Goal: Task Accomplishment & Management: Manage account settings

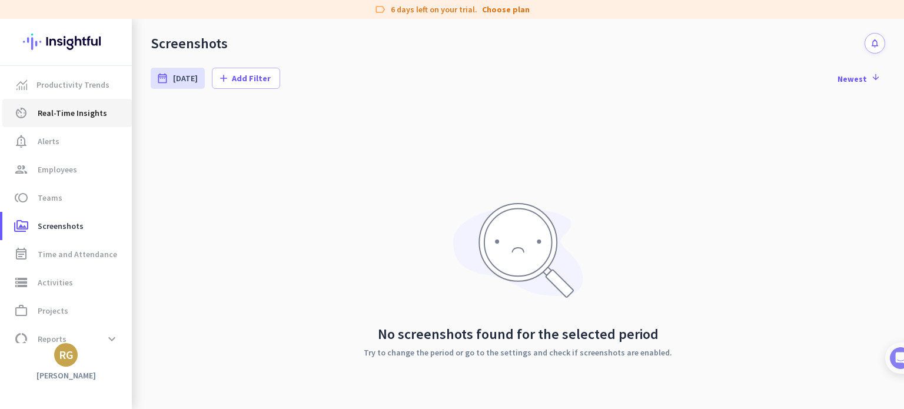
click at [61, 114] on span "Real-Time Insights" at bounding box center [72, 113] width 69 height 14
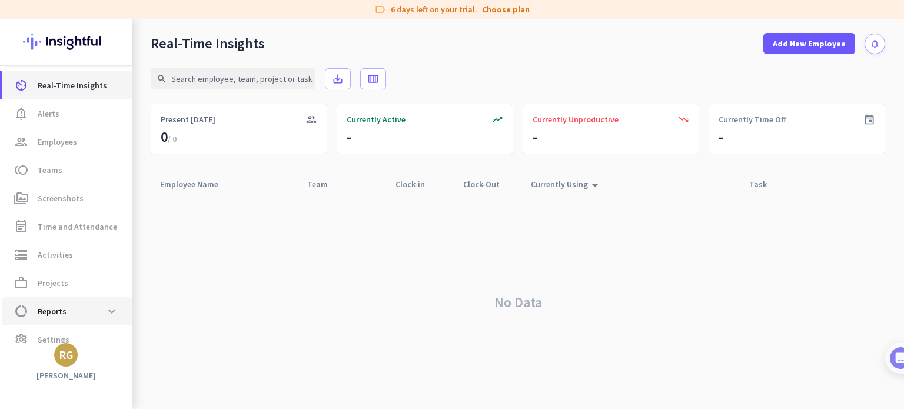
scroll to position [42, 0]
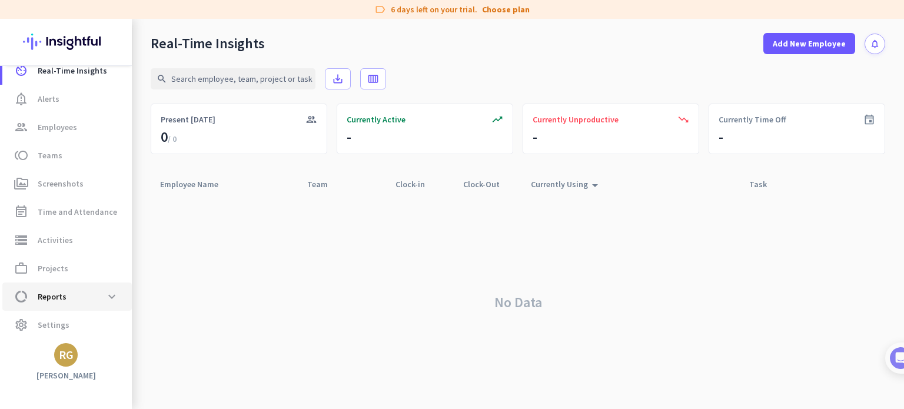
click at [61, 293] on span "Reports" at bounding box center [52, 297] width 29 height 14
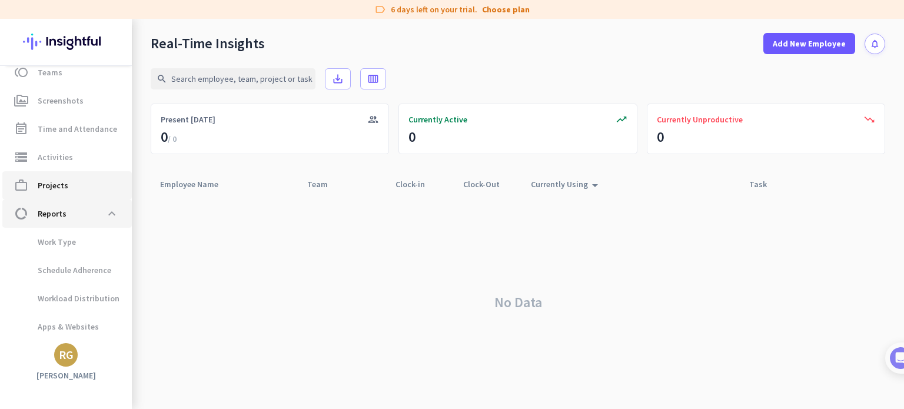
scroll to position [151, 0]
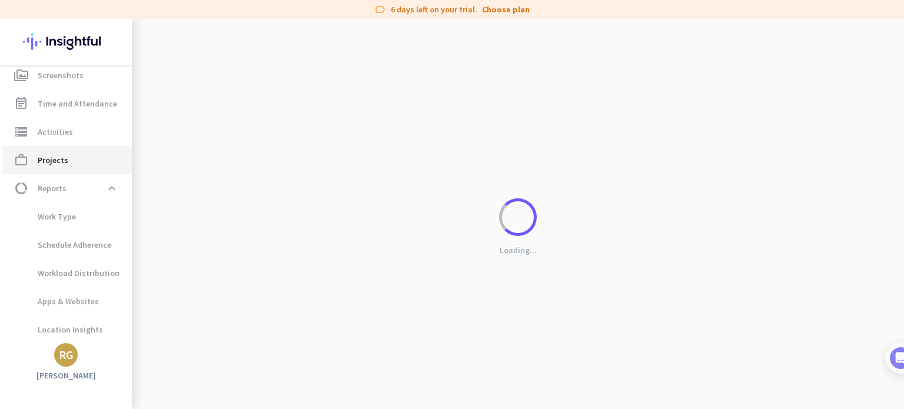
click at [51, 157] on span "Projects" at bounding box center [53, 160] width 31 height 14
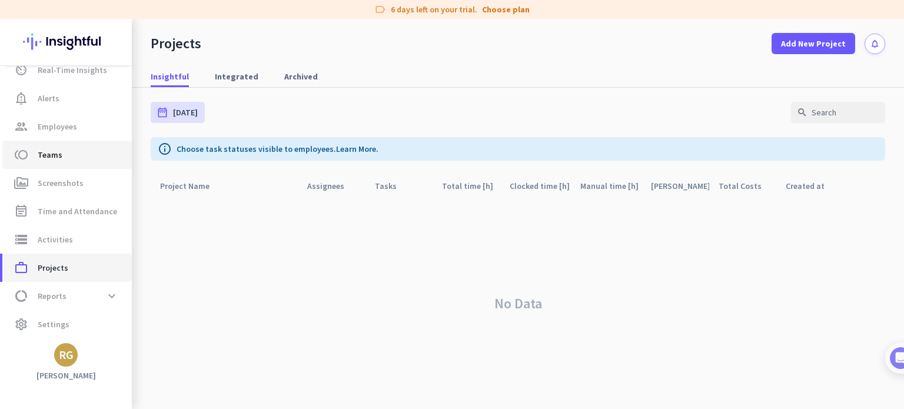
scroll to position [42, 0]
click at [247, 75] on span "Integrated" at bounding box center [237, 77] width 44 height 12
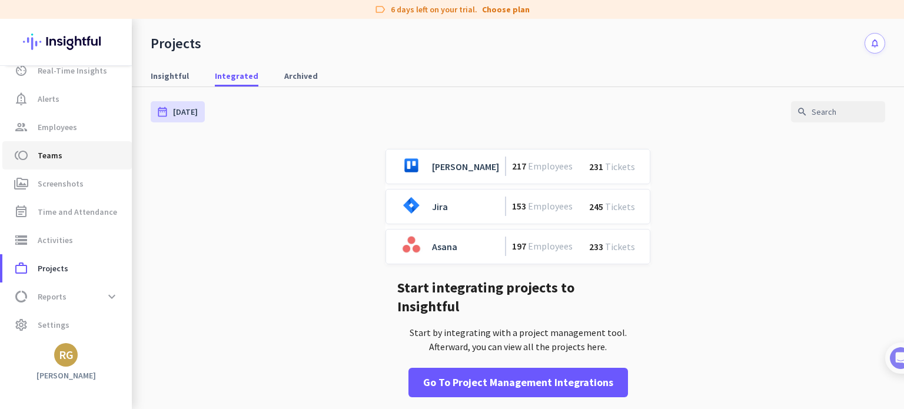
click at [57, 150] on span "Teams" at bounding box center [50, 155] width 25 height 14
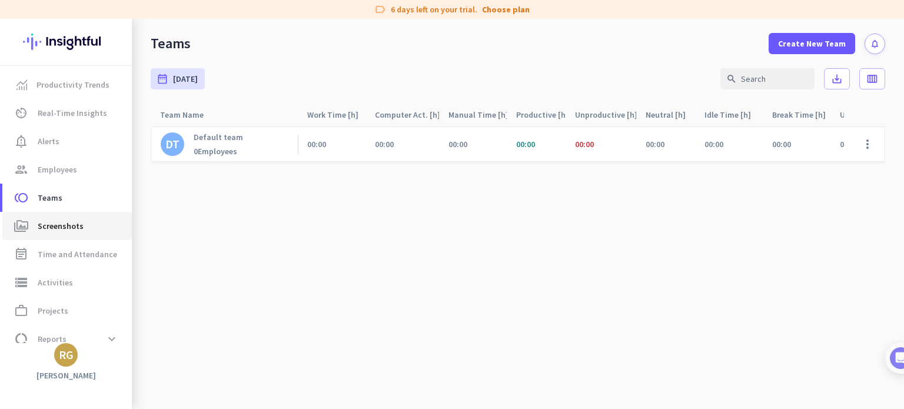
click at [66, 233] on link "perm_media Screenshots" at bounding box center [67, 226] width 130 height 28
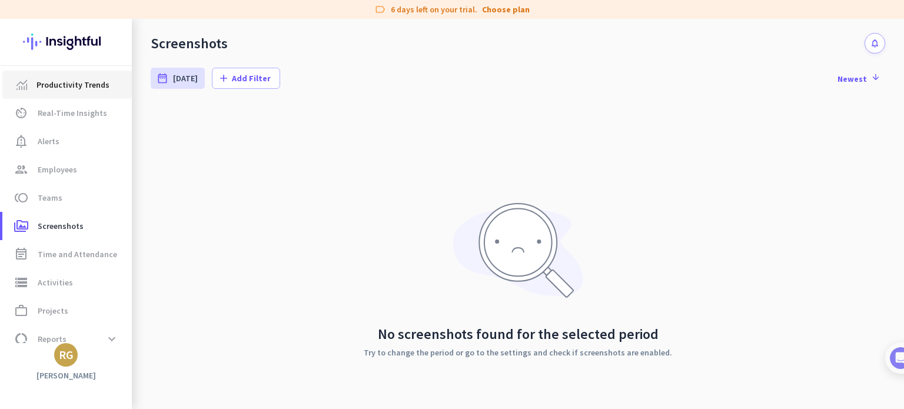
click at [102, 82] on span "Productivity Trends" at bounding box center [73, 85] width 73 height 14
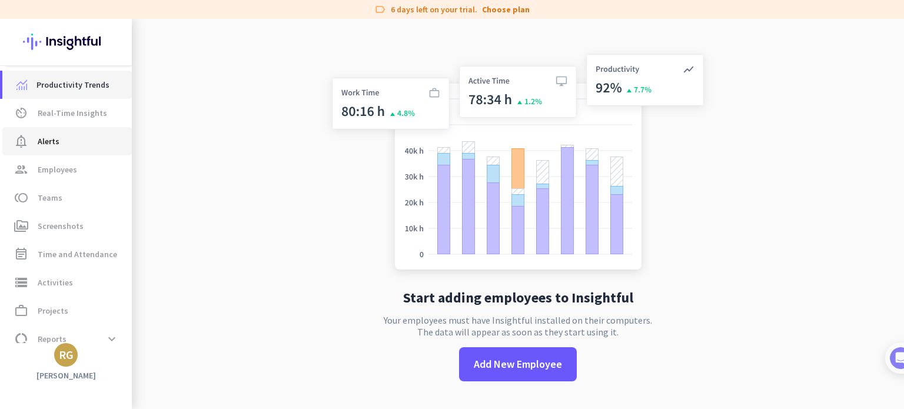
scroll to position [42, 0]
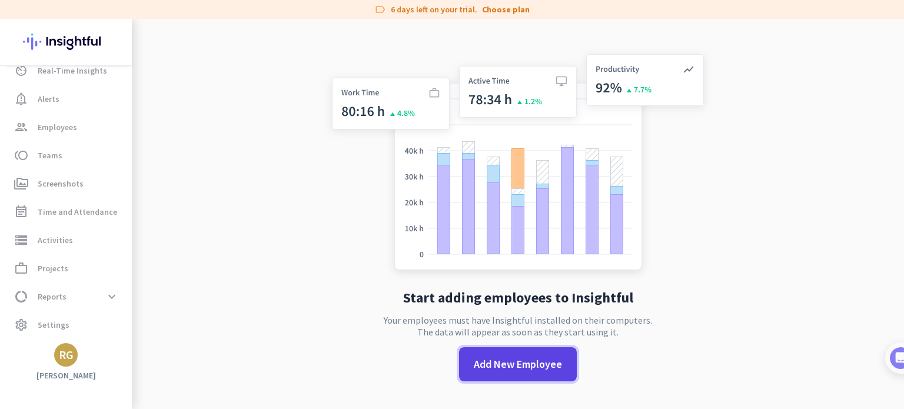
click at [504, 369] on span "Add New Employee" at bounding box center [518, 364] width 88 height 15
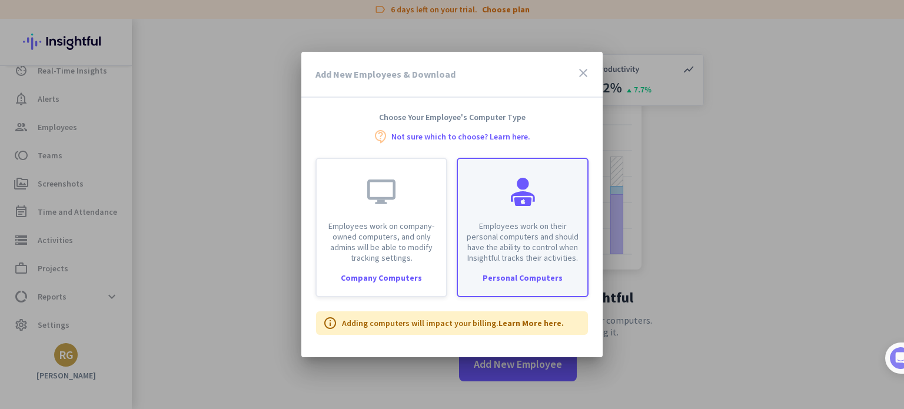
click at [526, 232] on p "Employees work on their personal computers and should have the ability to contr…" at bounding box center [522, 242] width 115 height 42
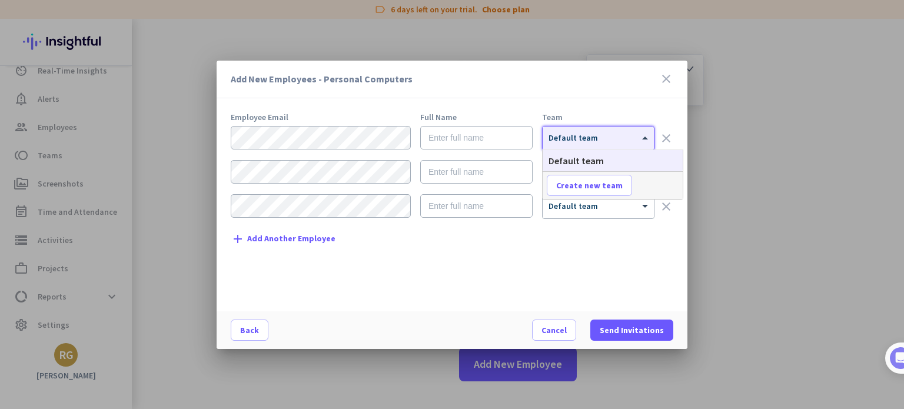
click at [639, 137] on span at bounding box center [646, 138] width 15 height 10
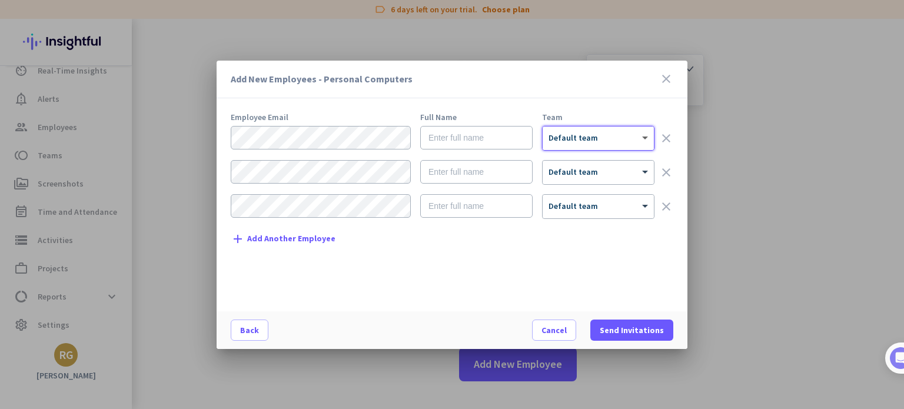
click at [639, 137] on span at bounding box center [646, 138] width 15 height 10
click at [669, 77] on icon "close" at bounding box center [666, 79] width 14 height 14
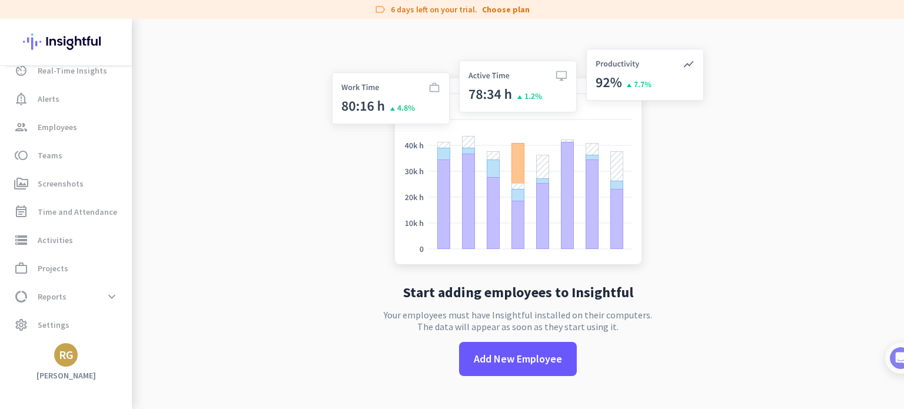
scroll to position [0, 0]
